Goal: Task Accomplishment & Management: Use online tool/utility

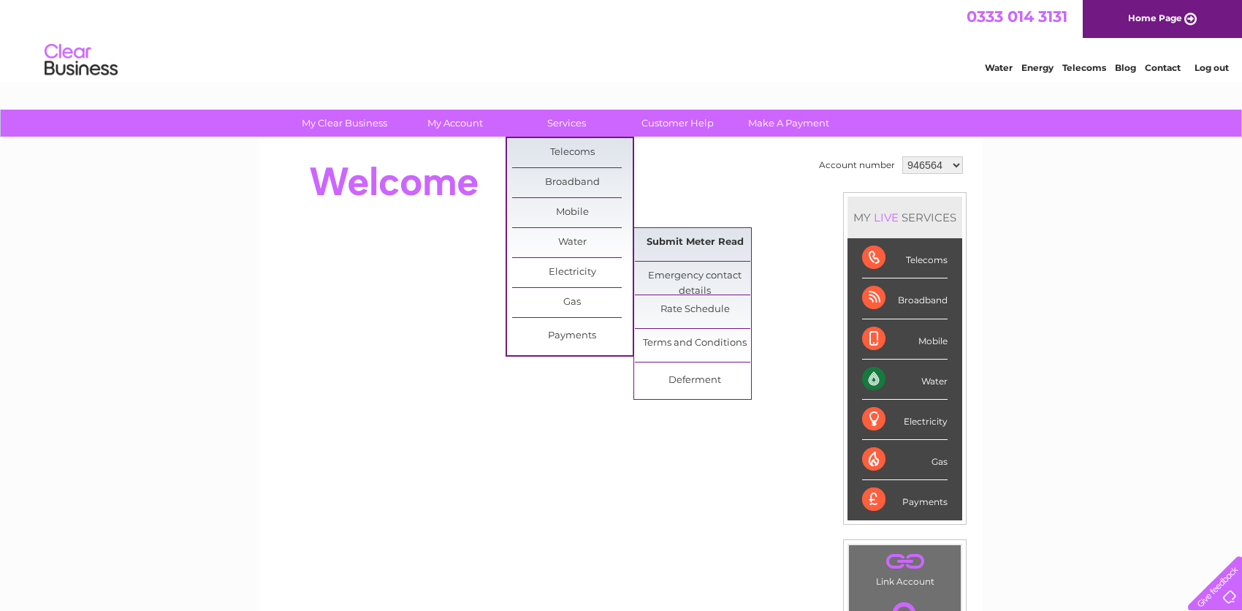
click at [686, 240] on link "Submit Meter Read" at bounding box center [695, 242] width 121 height 29
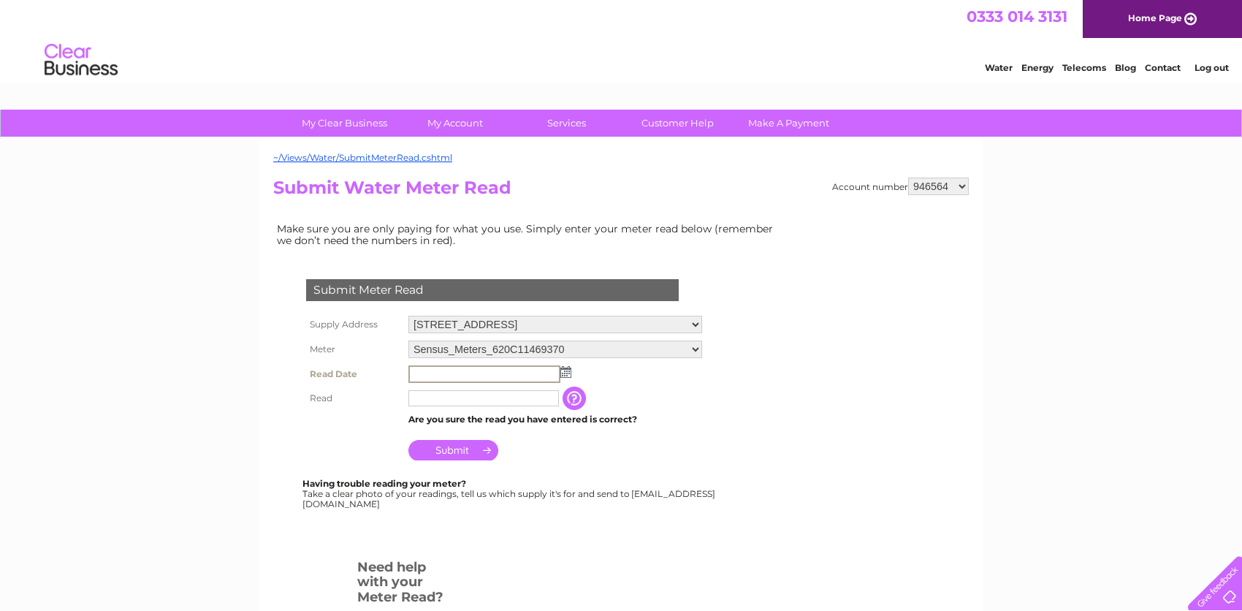
click at [438, 368] on input "text" at bounding box center [484, 374] width 152 height 18
click at [566, 370] on img at bounding box center [564, 371] width 11 height 12
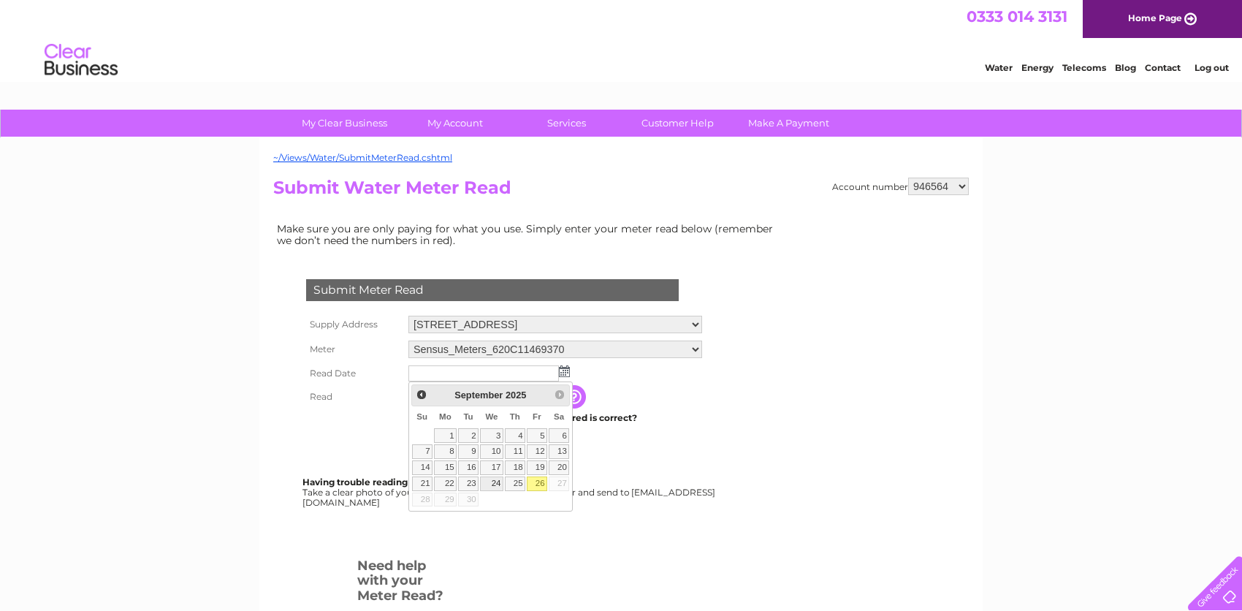
click at [499, 484] on link "24" at bounding box center [491, 483] width 23 height 15
type input "2025/09/24"
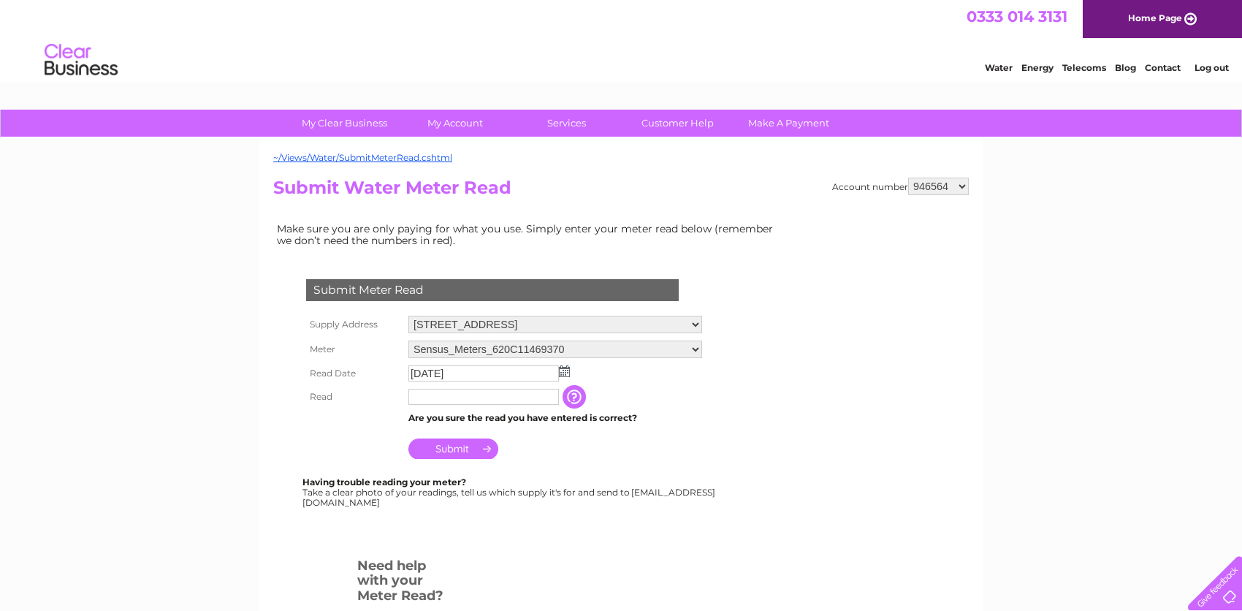
click at [447, 392] on input "text" at bounding box center [483, 397] width 151 height 16
type input "1341"
click at [443, 452] on input "Submit" at bounding box center [453, 450] width 90 height 20
